Goal: Find specific page/section: Find specific page/section

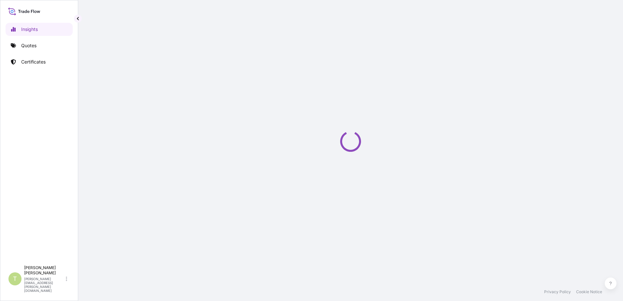
select select "2025"
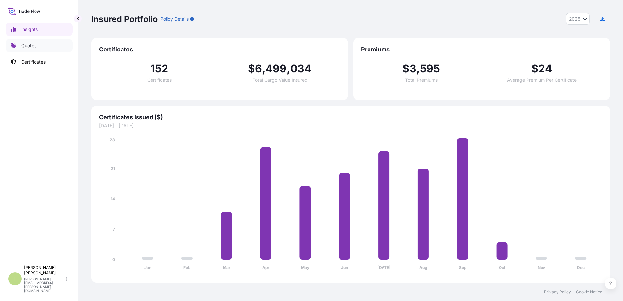
click at [28, 48] on p "Quotes" at bounding box center [28, 45] width 15 height 7
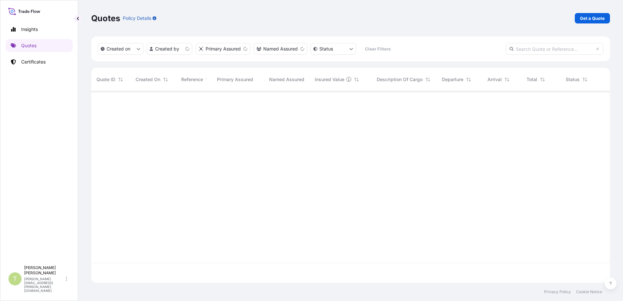
scroll to position [190, 514]
